Goal: Task Accomplishment & Management: Use online tool/utility

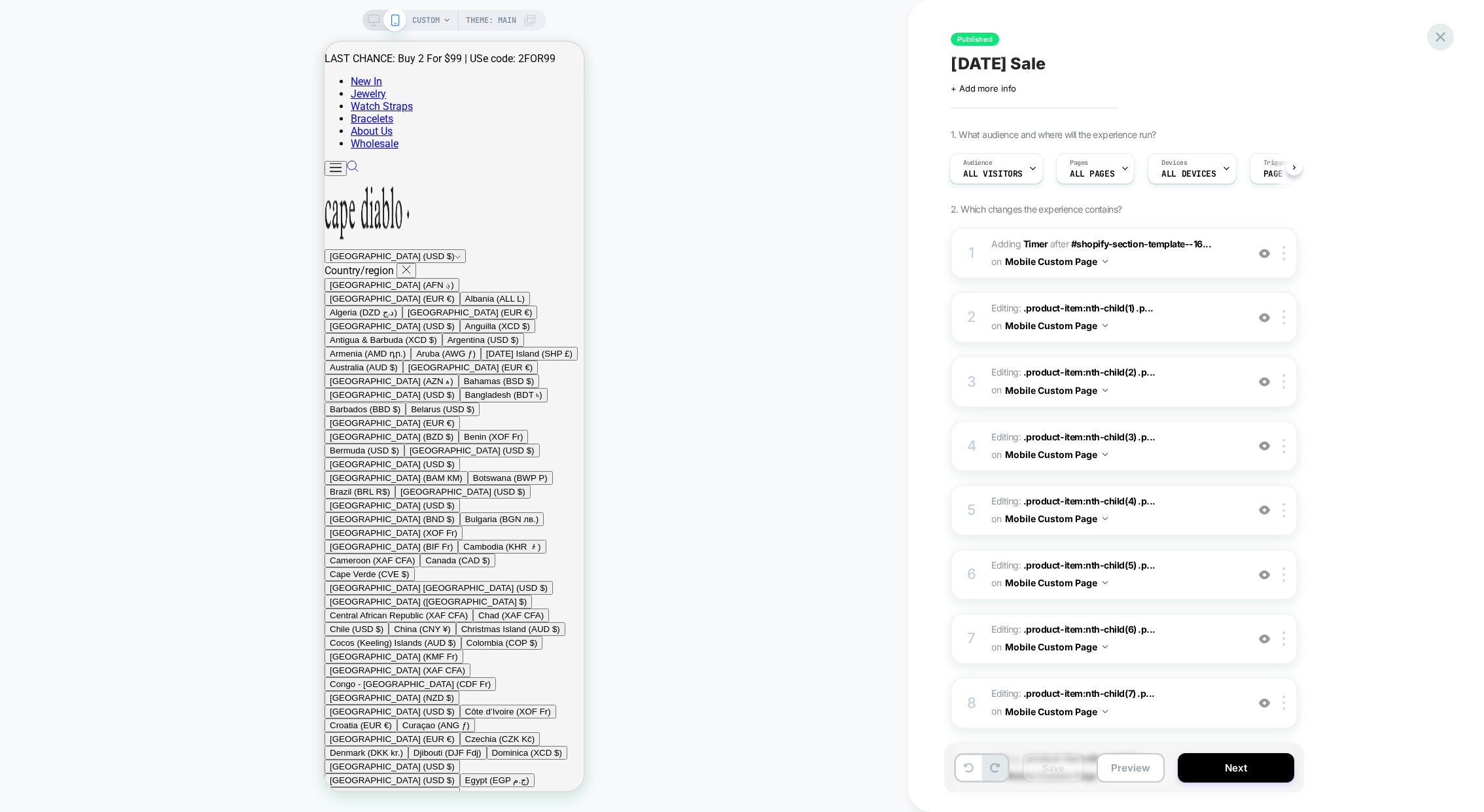
click at [0, 0] on icon at bounding box center [0, 0] width 0 height 0
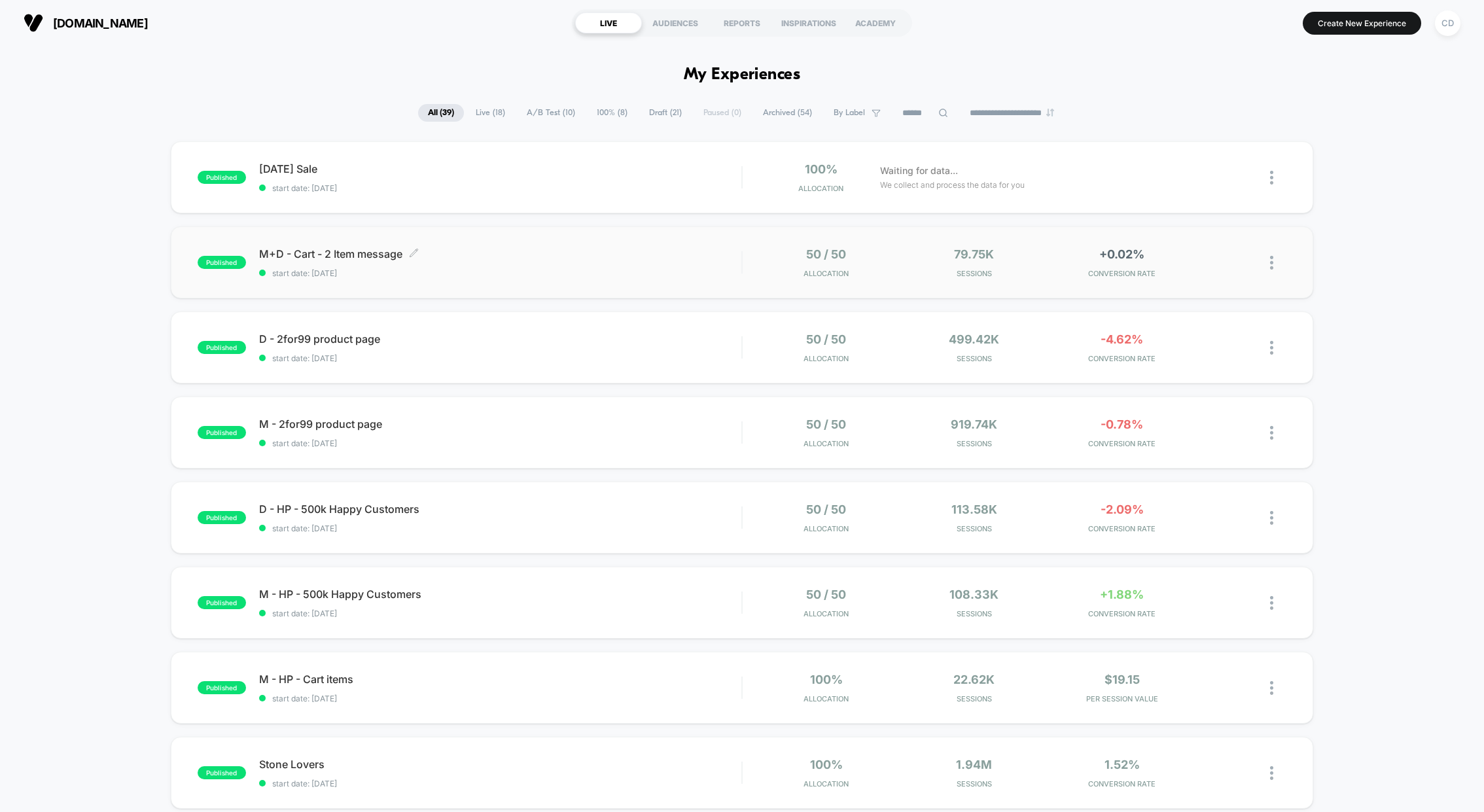
click at [306, 257] on span "M+D - Cart - 2 Item message Click to edit experience details" at bounding box center [500, 254] width 483 height 13
